Goal: Information Seeking & Learning: Find contact information

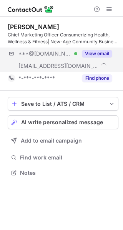
scroll to position [167, 123]
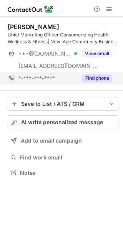
click at [96, 76] on button "Find phone" at bounding box center [97, 78] width 30 height 8
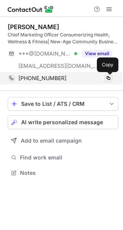
click at [110, 79] on span at bounding box center [108, 78] width 6 height 6
